Goal: Transaction & Acquisition: Purchase product/service

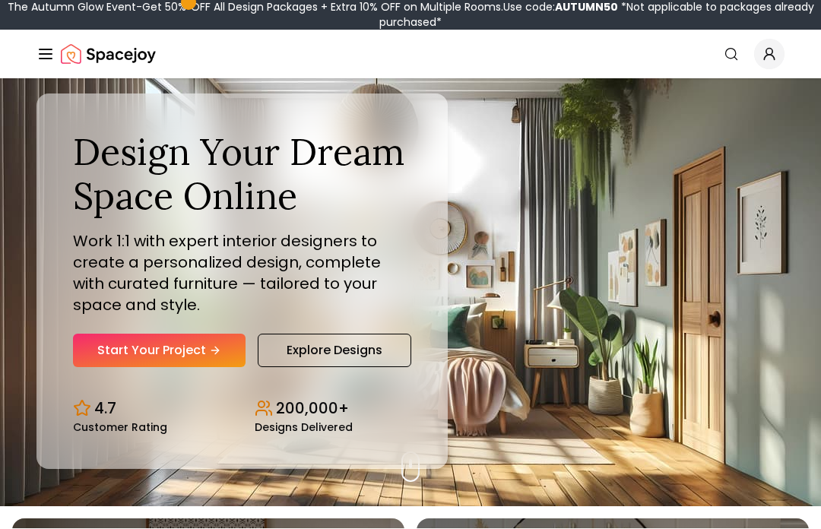
scroll to position [23, 0]
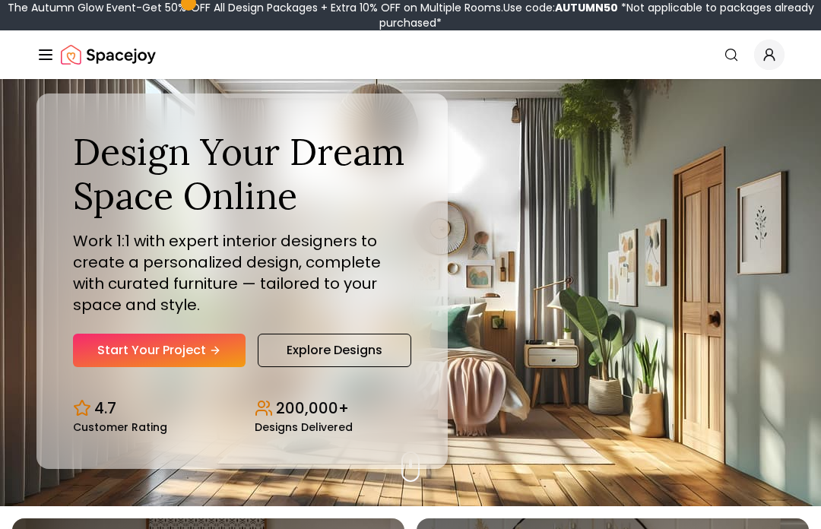
click at [139, 367] on link "Start Your Project" at bounding box center [159, 350] width 173 height 33
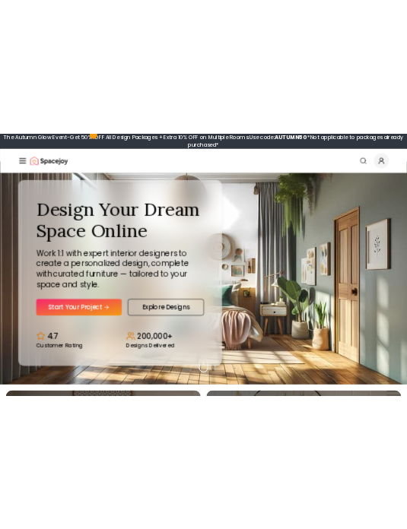
scroll to position [0, 0]
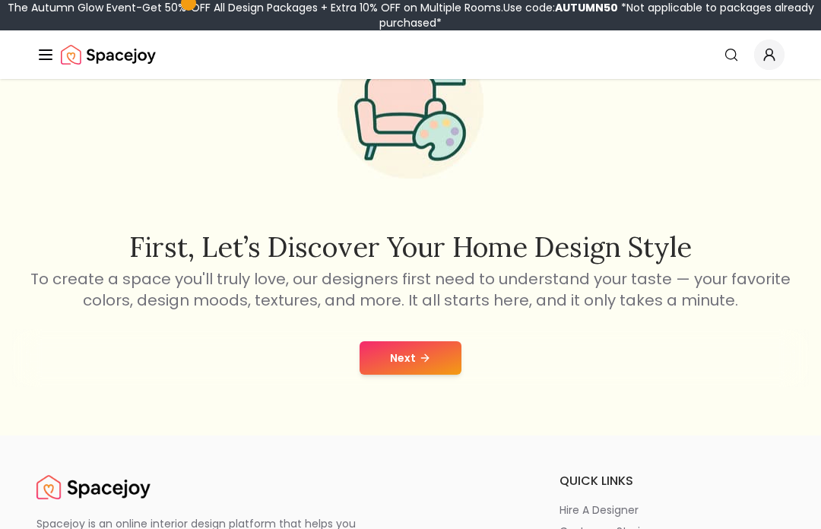
scroll to position [128, 0]
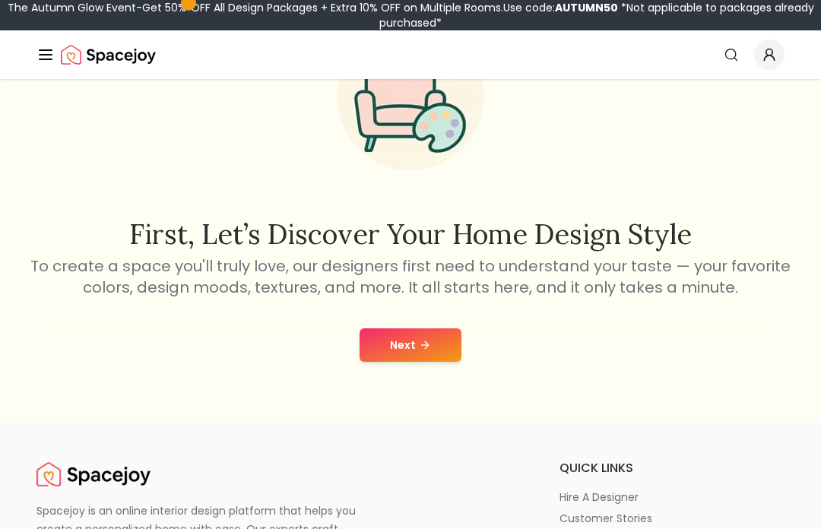
click at [398, 340] on button "Next" at bounding box center [410, 344] width 102 height 33
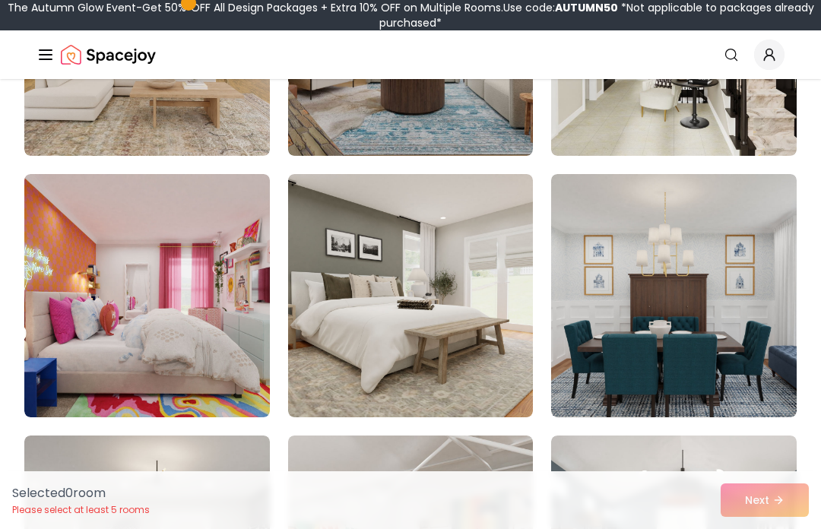
click at [351, 261] on img at bounding box center [410, 295] width 245 height 243
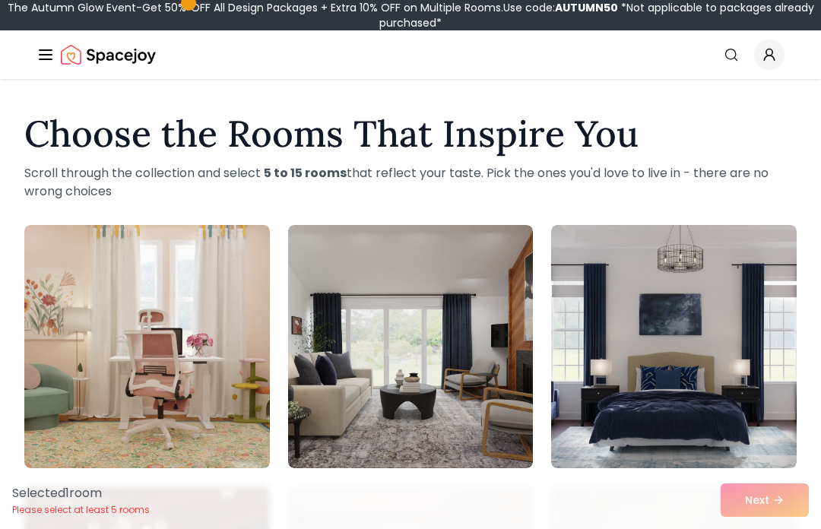
click at [625, 344] on img at bounding box center [673, 346] width 245 height 243
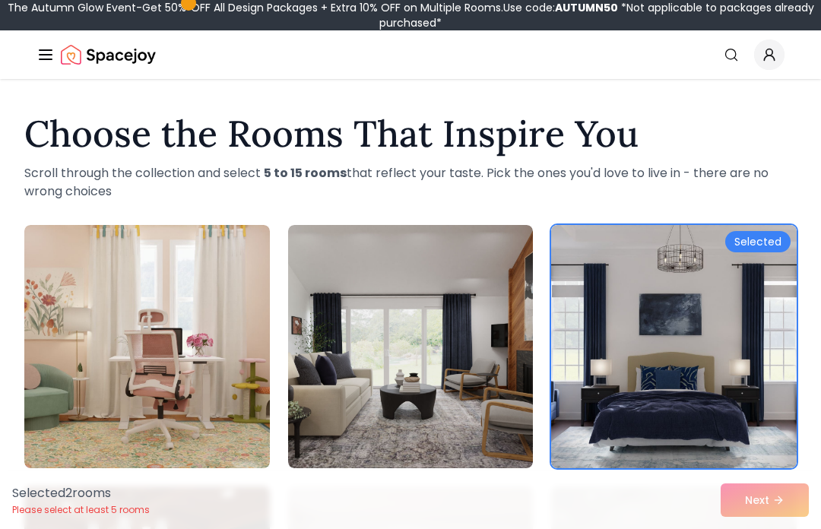
click at [143, 331] on img at bounding box center [146, 346] width 245 height 243
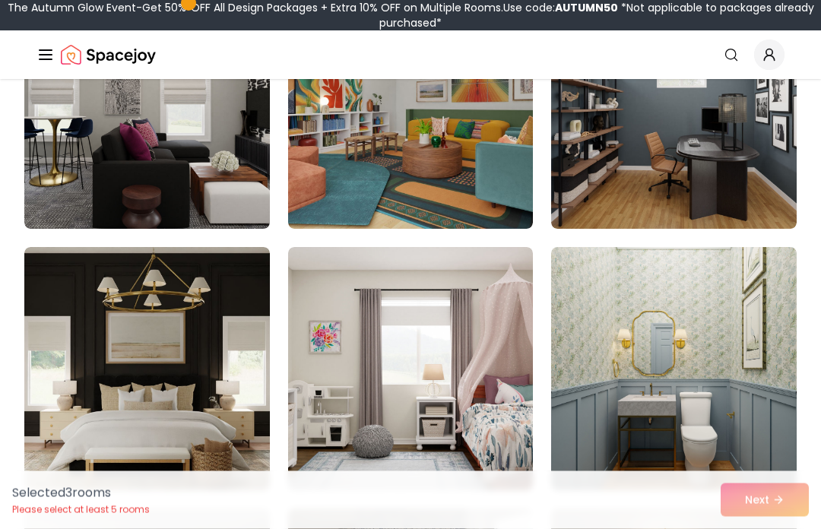
scroll to position [1285, 0]
click at [648, 175] on img at bounding box center [673, 107] width 245 height 243
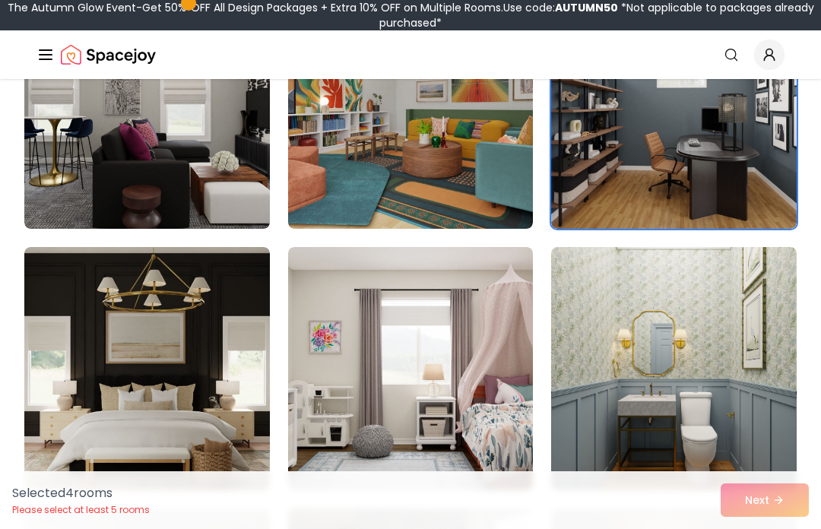
click at [75, 367] on img at bounding box center [146, 368] width 245 height 243
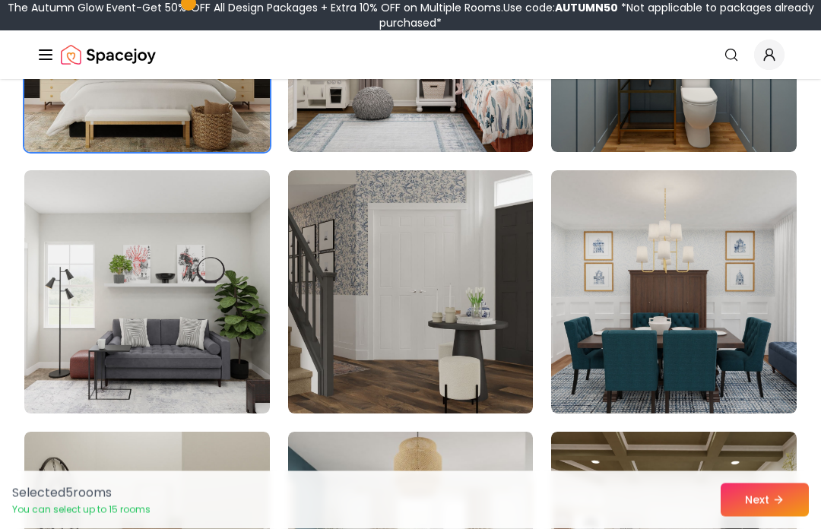
scroll to position [1631, 0]
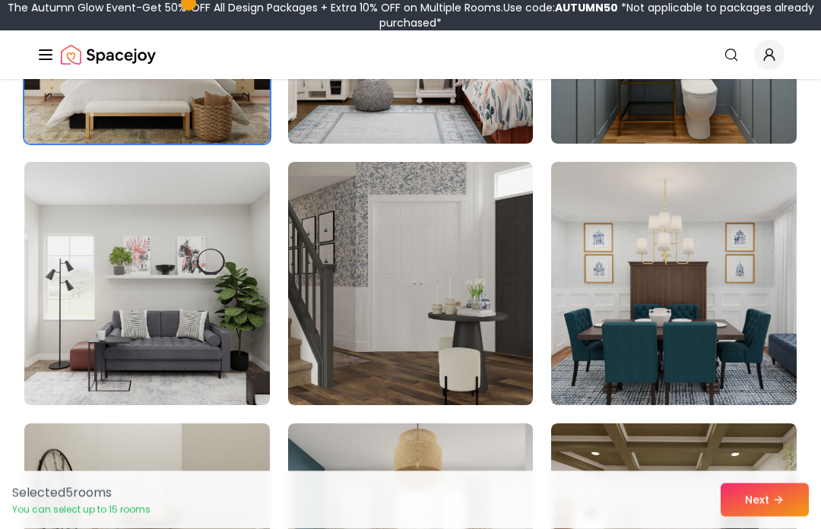
click at [768, 517] on button "Next" at bounding box center [764, 499] width 88 height 33
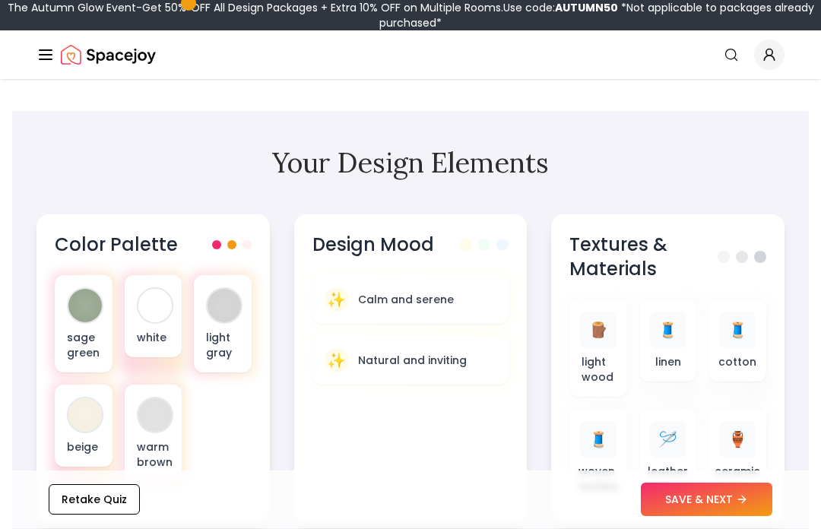
scroll to position [505, 0]
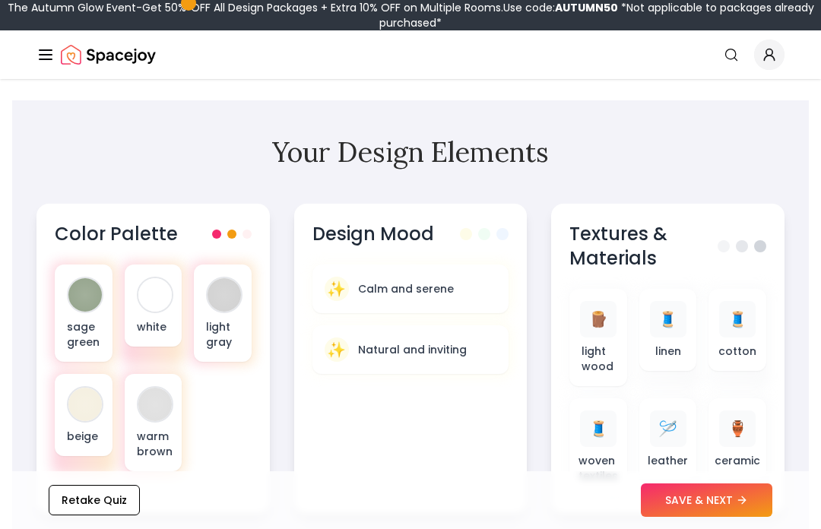
click at [346, 277] on div "✨" at bounding box center [337, 289] width 24 height 24
click at [355, 337] on div "✨ Natural and inviting" at bounding box center [411, 349] width 173 height 24
click at [361, 281] on p "Calm and serene" at bounding box center [406, 288] width 96 height 15
click at [410, 342] on p "Natural and inviting" at bounding box center [412, 349] width 109 height 15
click at [355, 277] on div "✨ Calm and serene" at bounding box center [411, 289] width 173 height 24
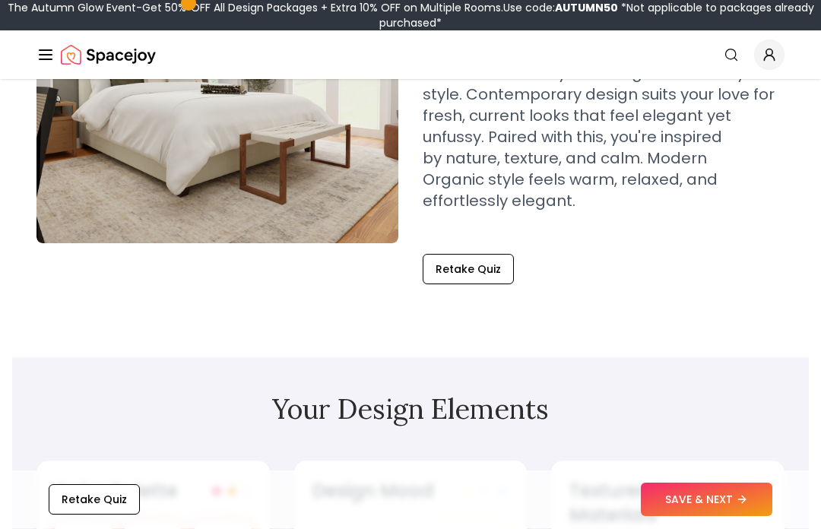
scroll to position [282, 0]
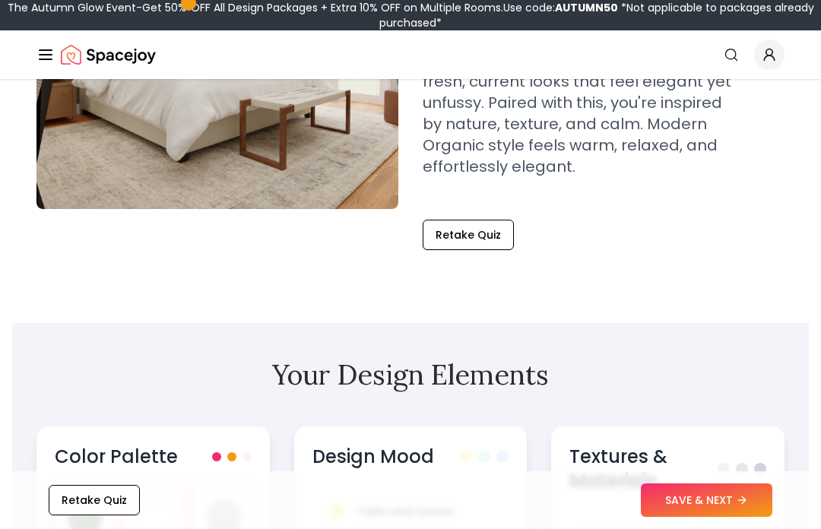
click at [81, 501] on div at bounding box center [84, 517] width 33 height 33
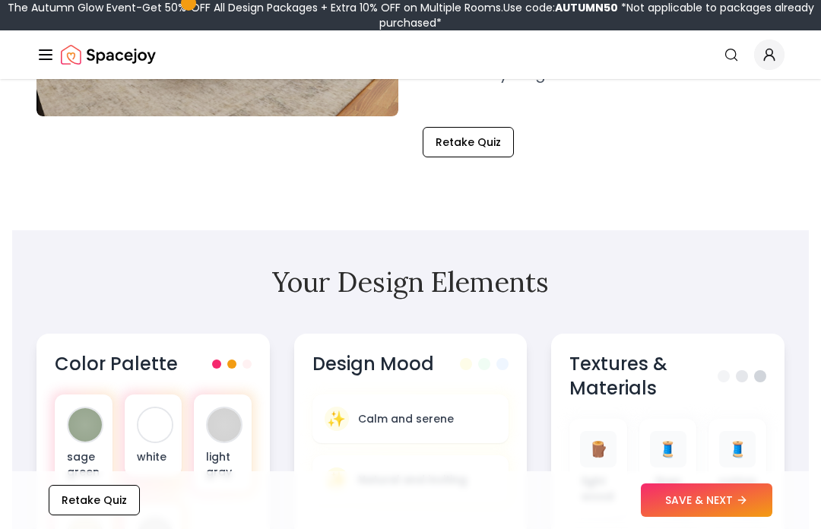
click at [136, 416] on div "white" at bounding box center [154, 435] width 58 height 82
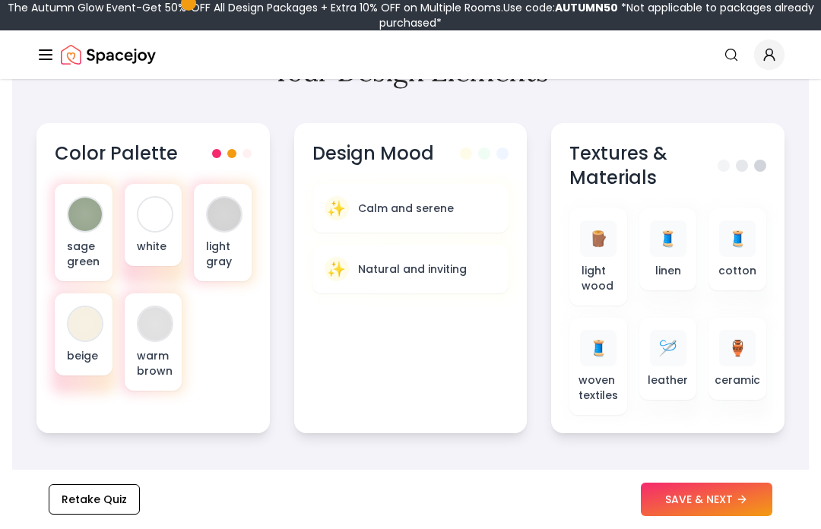
scroll to position [585, 0]
click at [147, 308] on div at bounding box center [154, 323] width 33 height 33
click at [582, 231] on div "🪵" at bounding box center [598, 238] width 36 height 36
click at [715, 517] on button "SAVE & NEXT" at bounding box center [706, 499] width 131 height 33
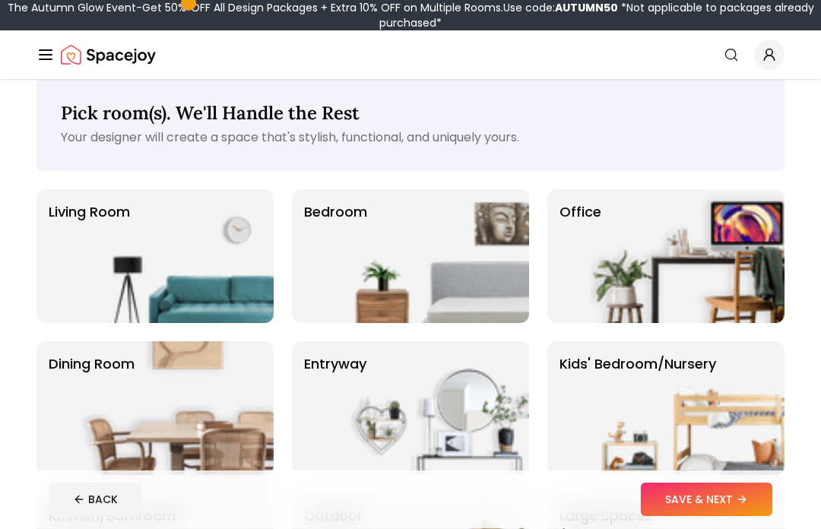
scroll to position [22, 0]
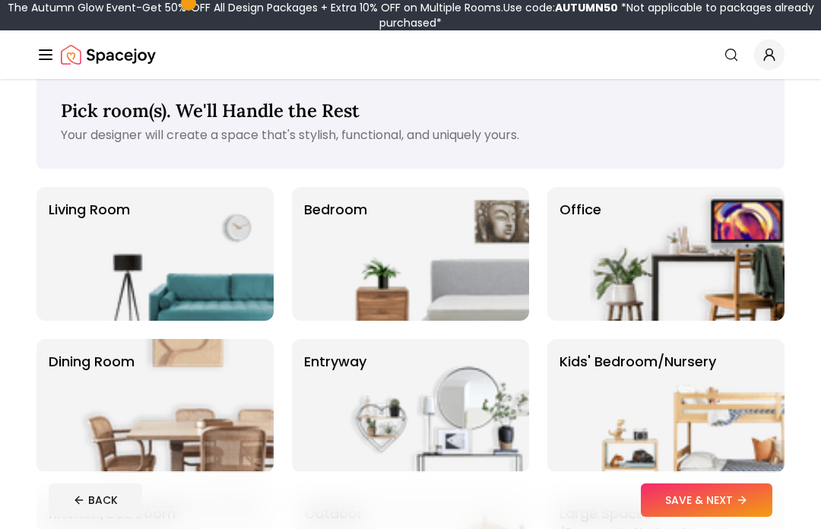
click at [55, 252] on p "Living Room" at bounding box center [89, 253] width 81 height 109
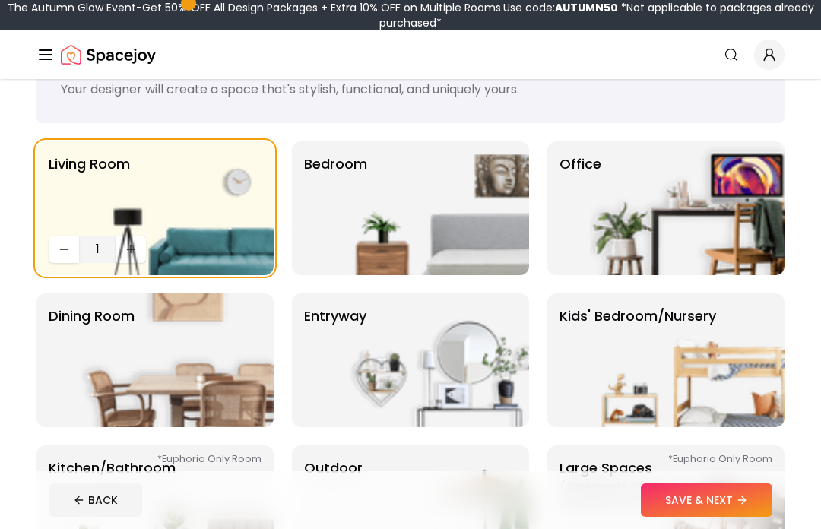
scroll to position [72, 0]
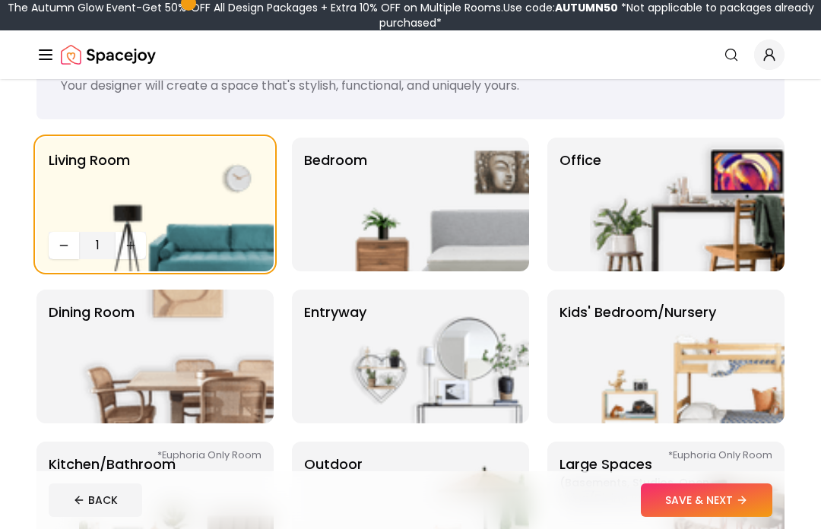
click at [59, 251] on icon "Decrease quantity" at bounding box center [64, 245] width 12 height 12
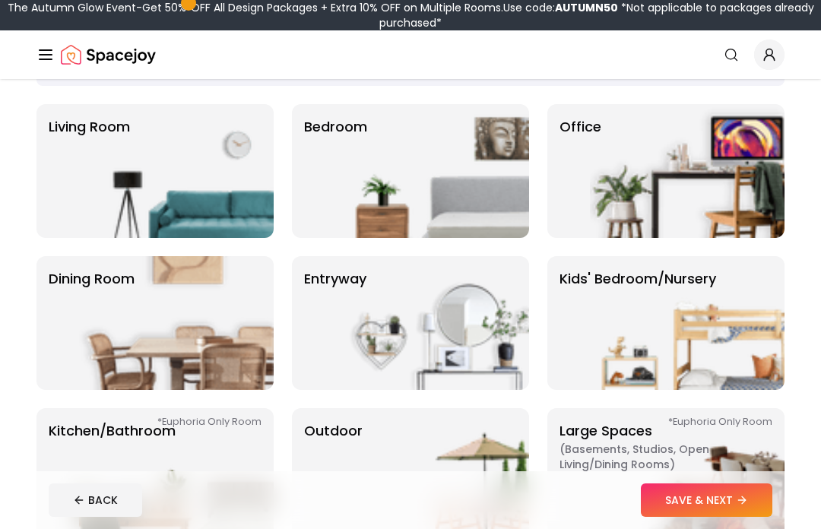
scroll to position [101, 0]
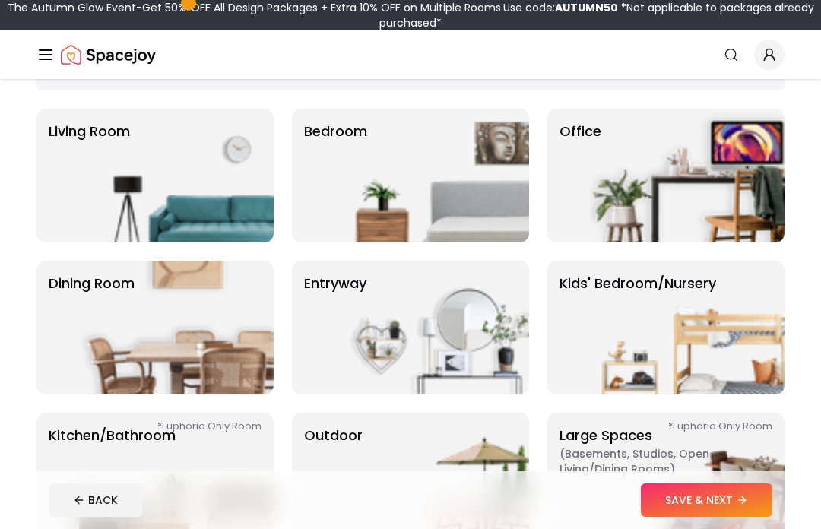
click at [399, 217] on img at bounding box center [431, 176] width 195 height 134
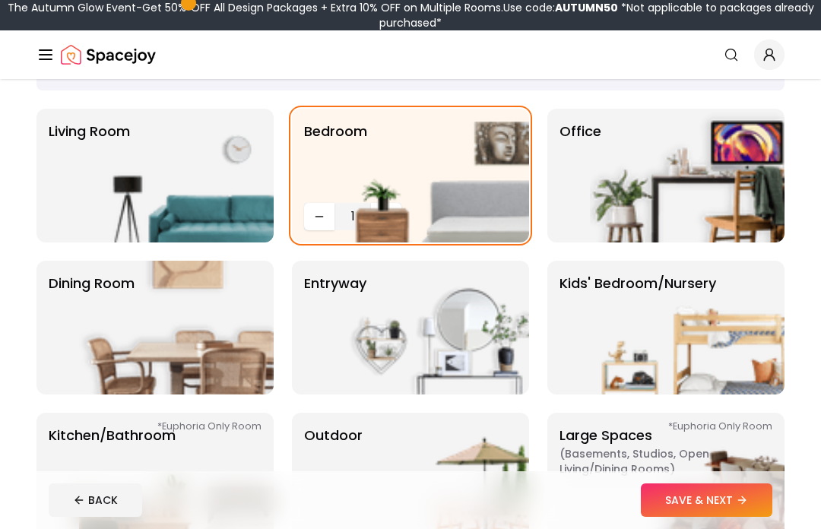
click at [695, 516] on button "SAVE & NEXT" at bounding box center [706, 499] width 131 height 33
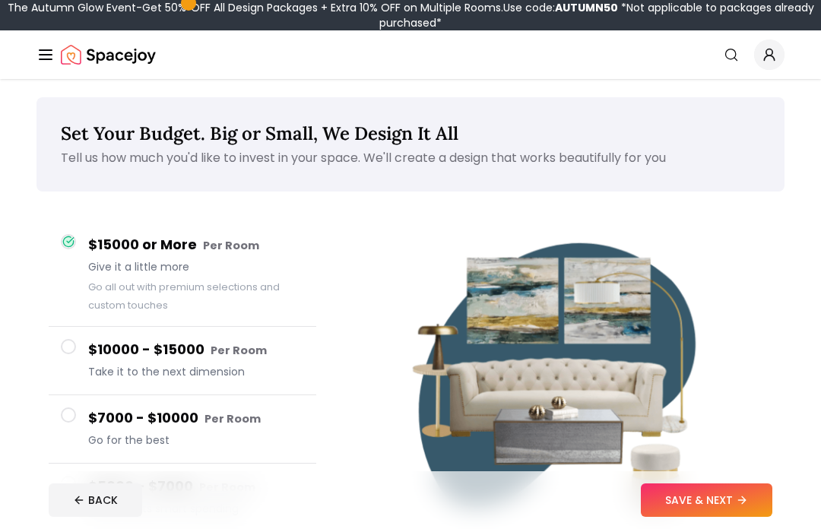
click at [68, 364] on button "$10000 - $15000 Per Room Take it to the next dimension" at bounding box center [183, 361] width 268 height 68
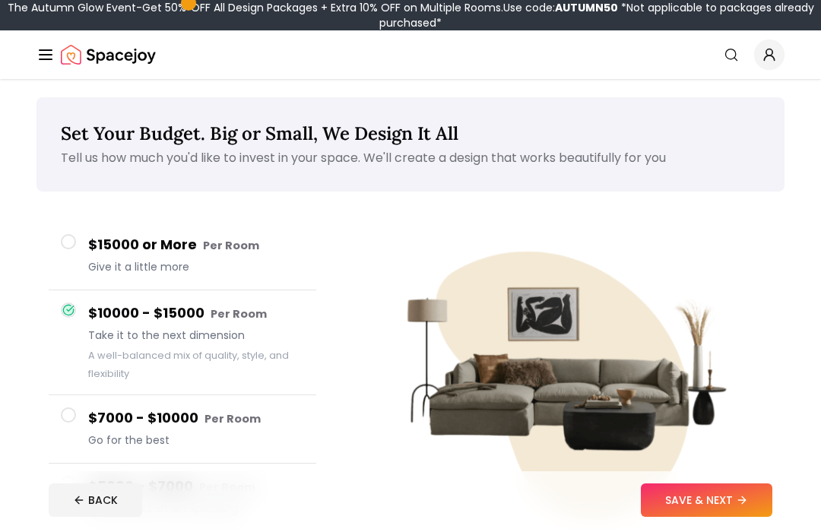
click at [78, 235] on button "$15000 or More Per Room Give it a little more" at bounding box center [183, 256] width 268 height 68
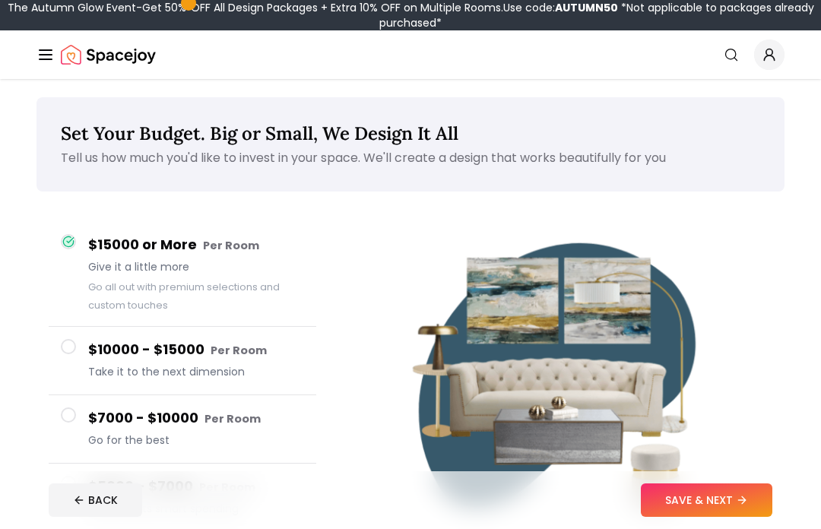
click at [76, 296] on button "$15000 or More Per Room Give it a little more Go all out with premium selection…" at bounding box center [183, 274] width 268 height 105
click at [61, 417] on span at bounding box center [68, 414] width 15 height 15
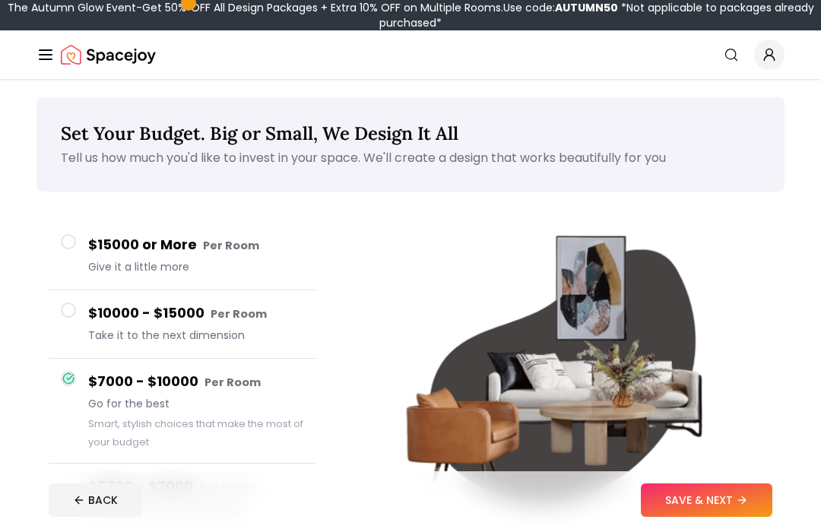
click at [59, 302] on button "$10000 - $15000 Per Room Take it to the next dimension" at bounding box center [183, 324] width 268 height 68
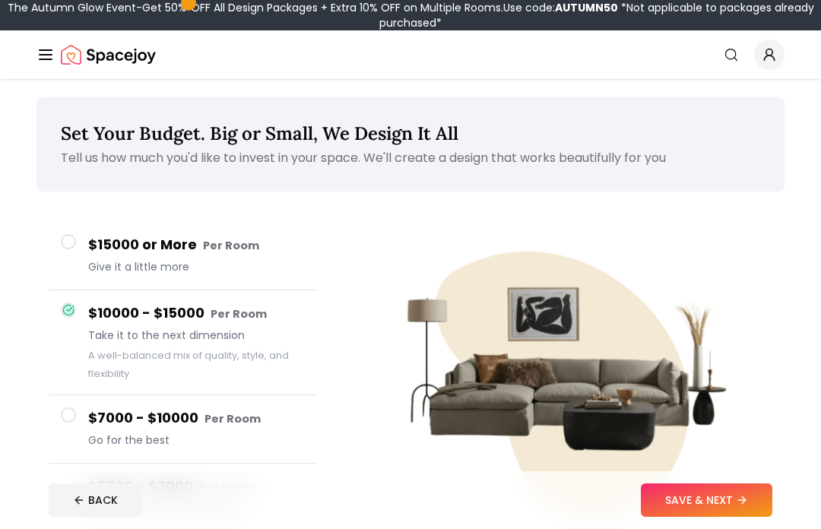
click at [696, 502] on button "SAVE & NEXT" at bounding box center [706, 499] width 131 height 33
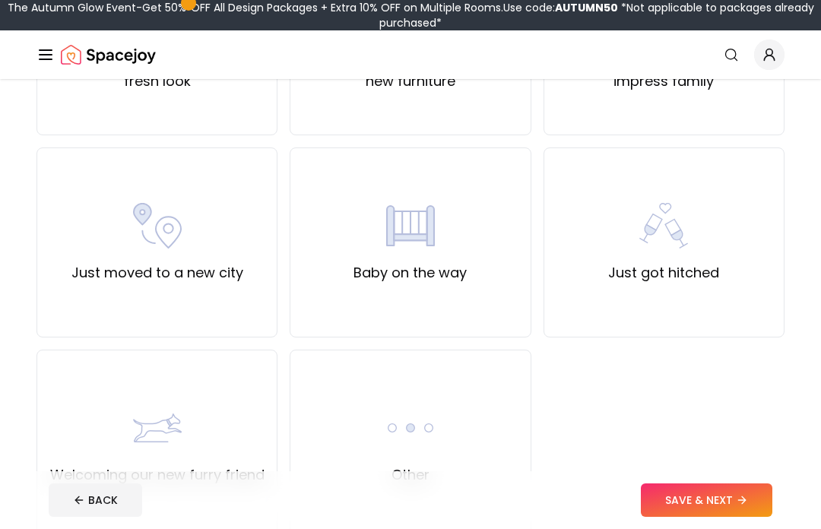
scroll to position [464, 0]
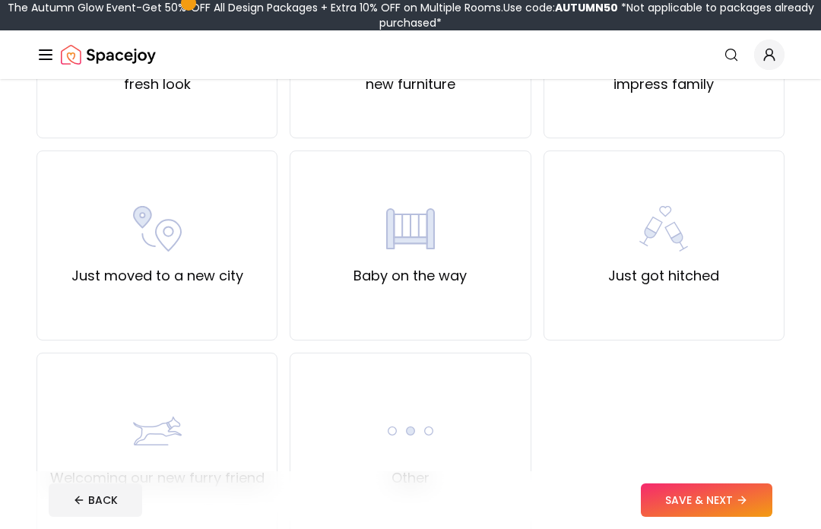
click at [133, 412] on img at bounding box center [157, 431] width 49 height 49
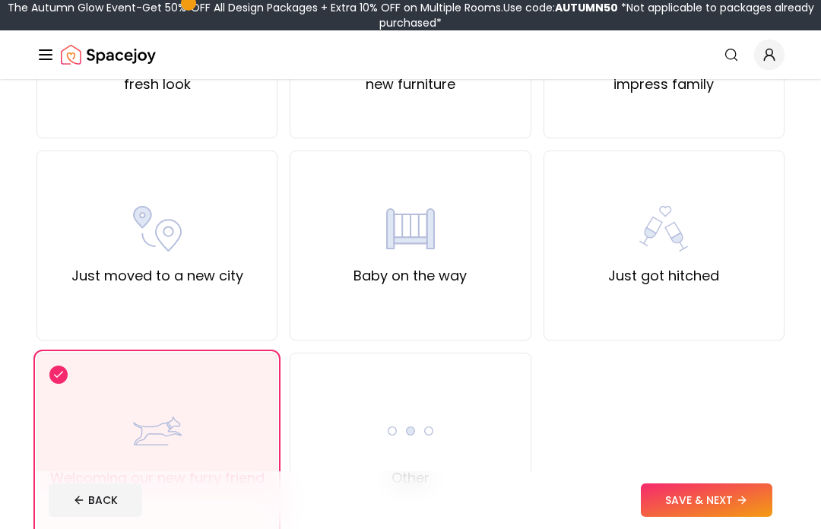
click at [71, 375] on div "Welcoming our new furry friend" at bounding box center [156, 448] width 241 height 190
click at [348, 425] on div "Other" at bounding box center [410, 448] width 241 height 190
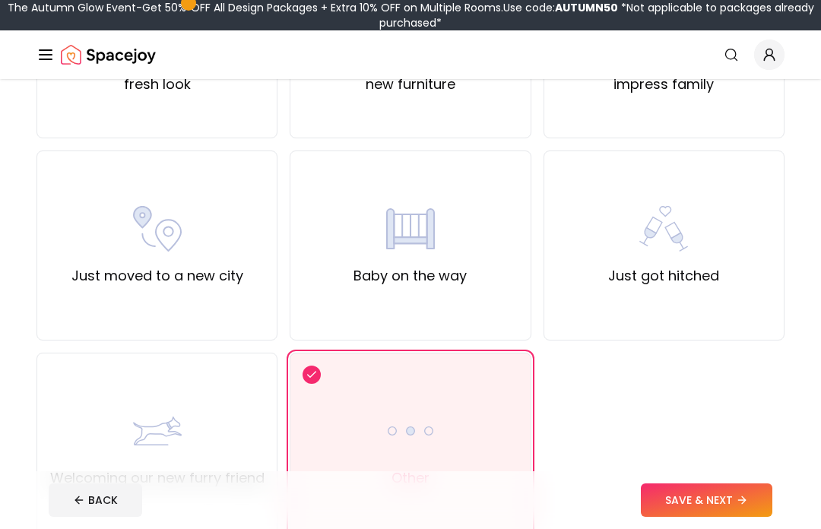
click at [97, 394] on div "Welcoming our new furry friend" at bounding box center [156, 448] width 241 height 190
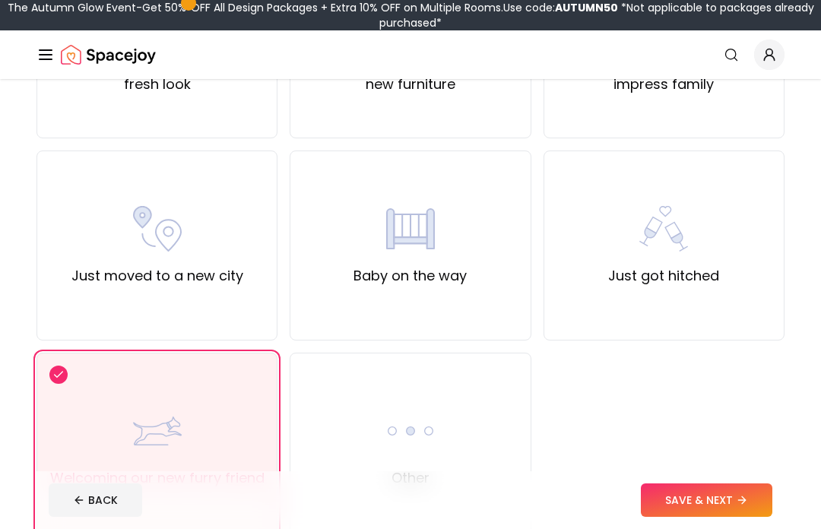
click at [693, 517] on button "SAVE & NEXT" at bounding box center [706, 499] width 131 height 33
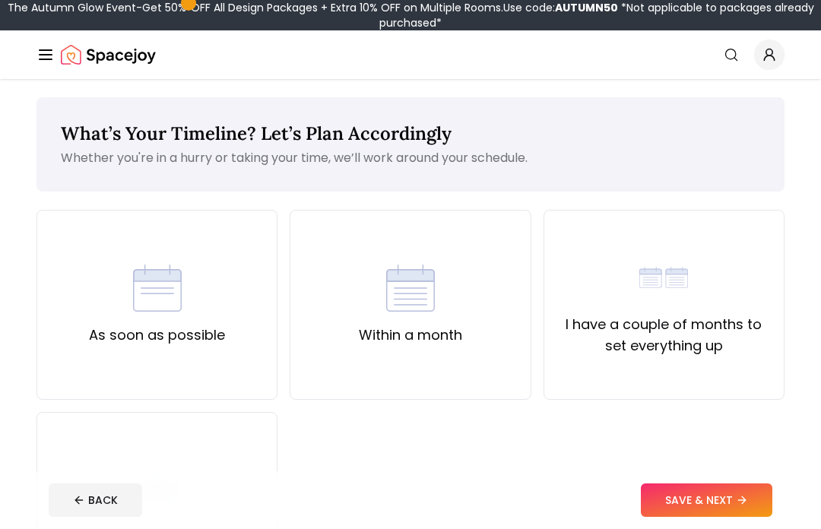
click at [66, 240] on div at bounding box center [58, 232] width 18 height 18
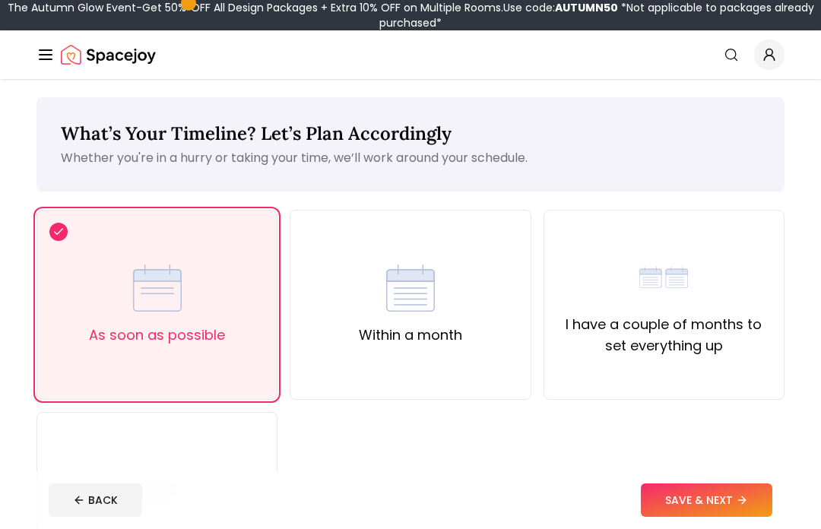
click at [450, 350] on div "Within a month" at bounding box center [410, 305] width 241 height 190
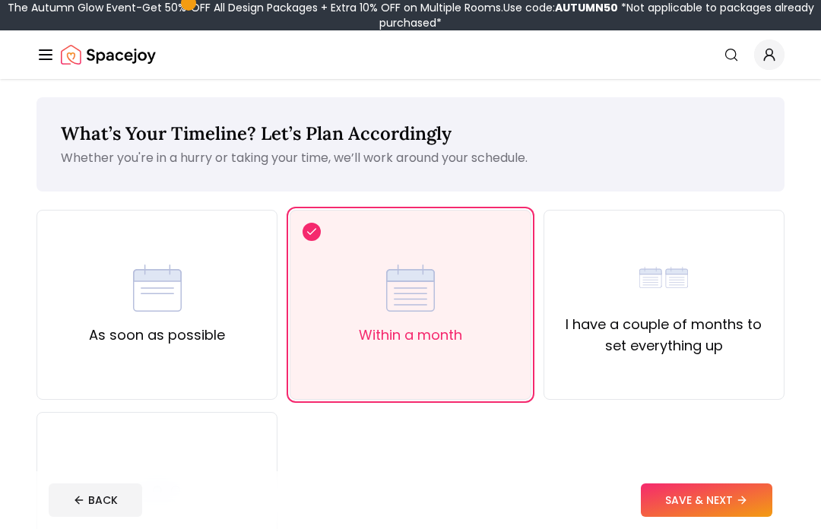
click at [727, 517] on button "SAVE & NEXT" at bounding box center [706, 499] width 131 height 33
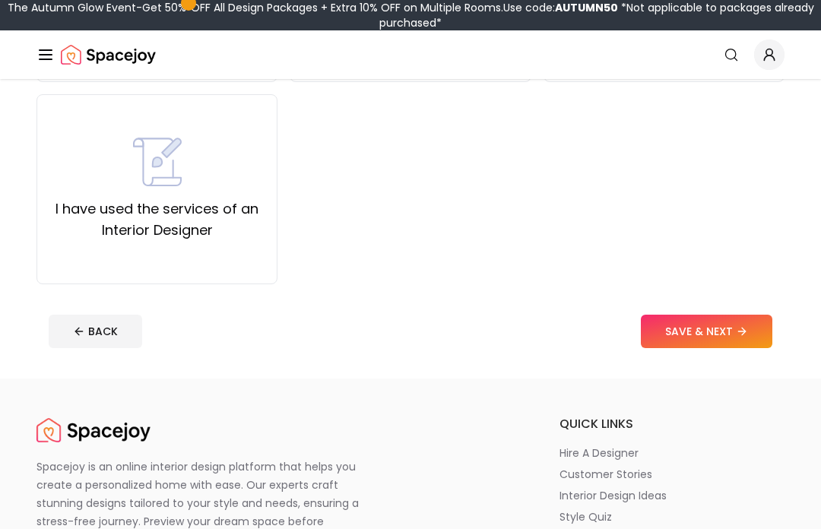
scroll to position [318, 0]
click at [39, 176] on div "I have used the services of an Interior Designer" at bounding box center [156, 189] width 241 height 190
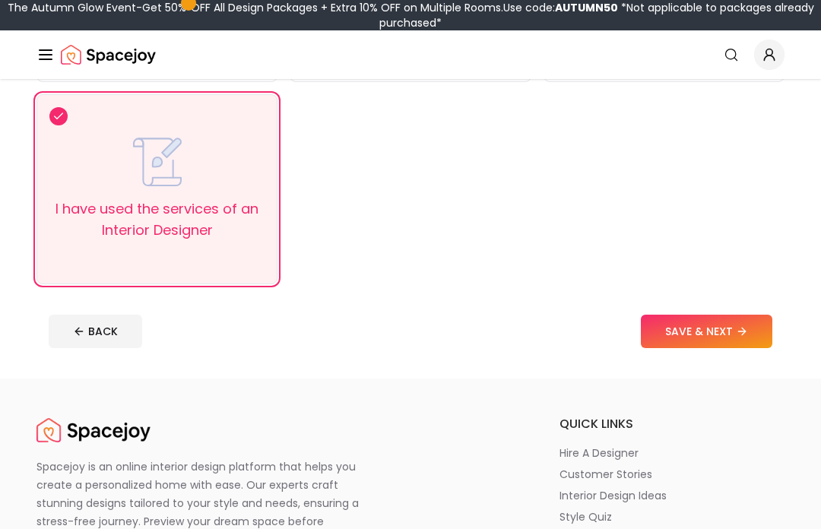
click at [702, 340] on button "SAVE & NEXT" at bounding box center [706, 331] width 131 height 33
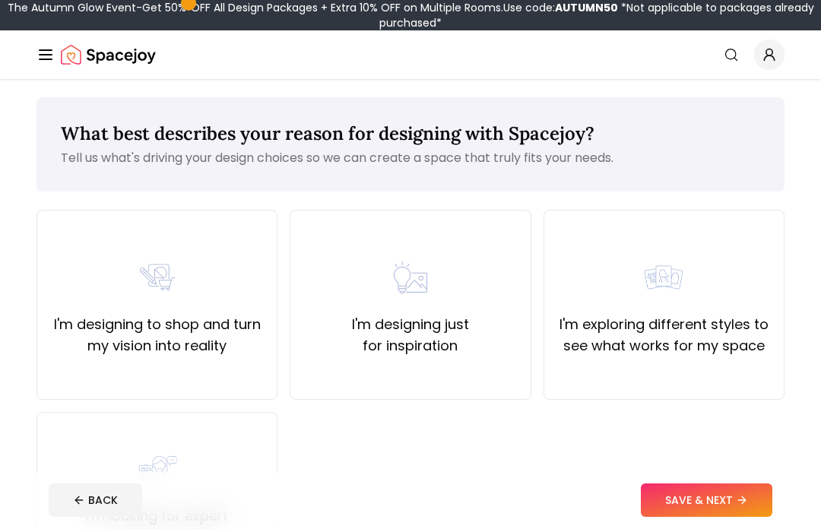
click at [519, 393] on div "I'm designing just for inspiration" at bounding box center [410, 305] width 241 height 190
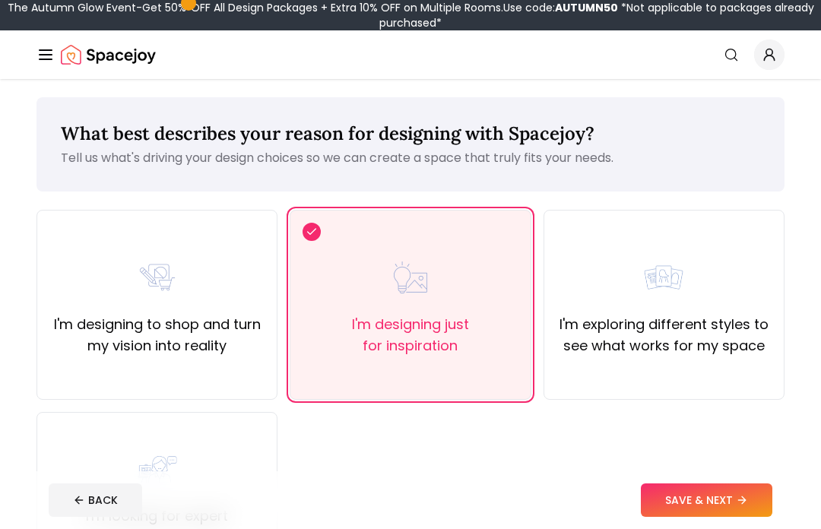
click at [692, 517] on button "SAVE & NEXT" at bounding box center [706, 499] width 131 height 33
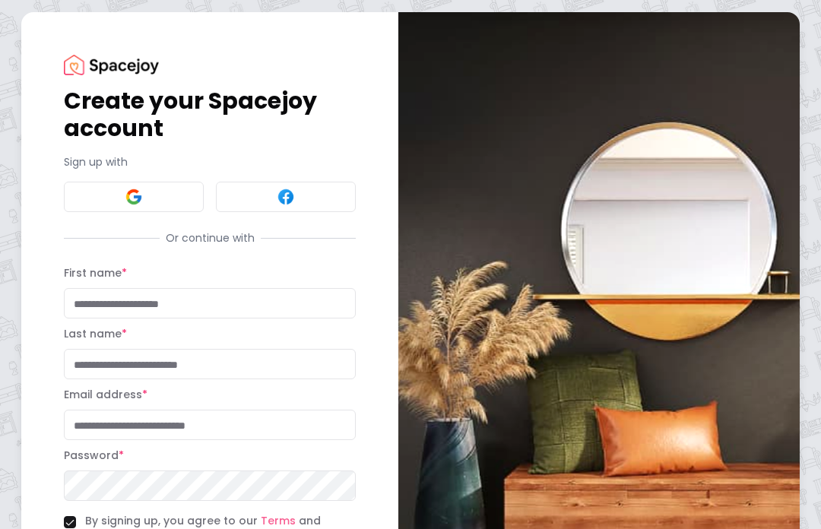
click at [85, 198] on button at bounding box center [134, 197] width 140 height 30
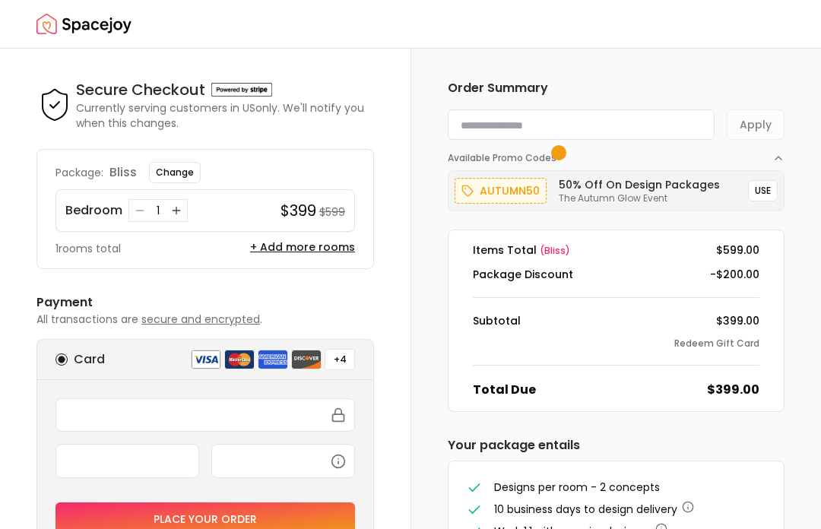
scroll to position [133, 0]
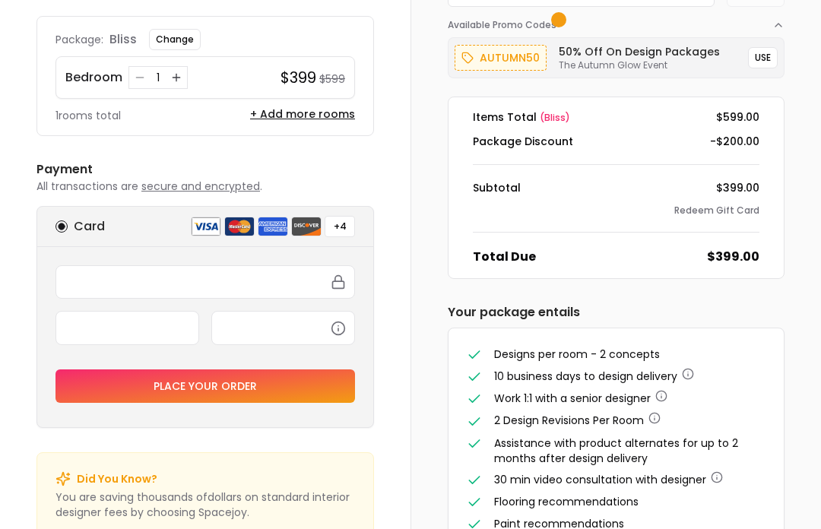
click at [105, 314] on div at bounding box center [127, 327] width 144 height 33
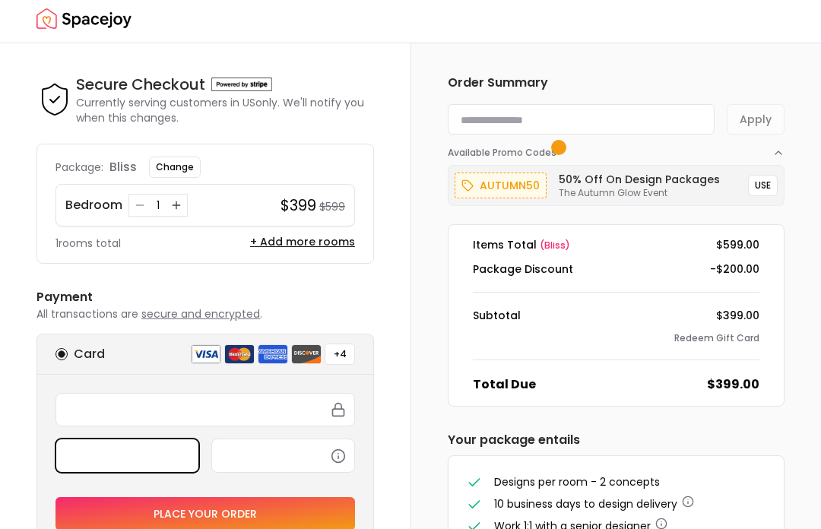
scroll to position [0, 0]
